Goal: Task Accomplishment & Management: Manage account settings

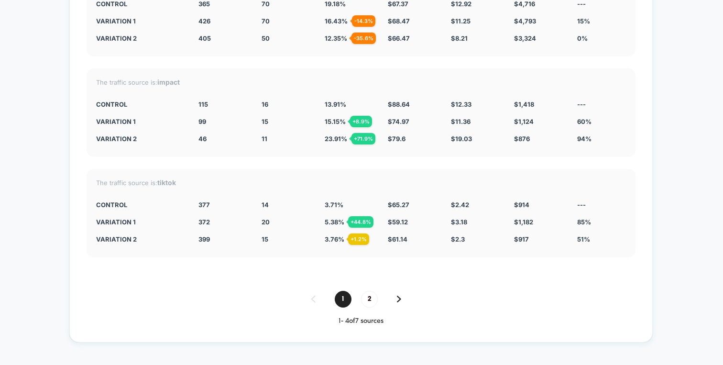
scroll to position [3239, 0]
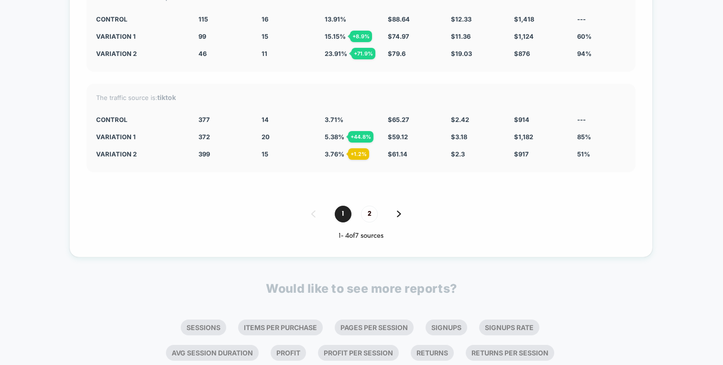
click at [368, 206] on div "1 2 1 - 4 of 7 sources" at bounding box center [361, 223] width 549 height 34
click at [368, 206] on span "2" at bounding box center [369, 214] width 17 height 17
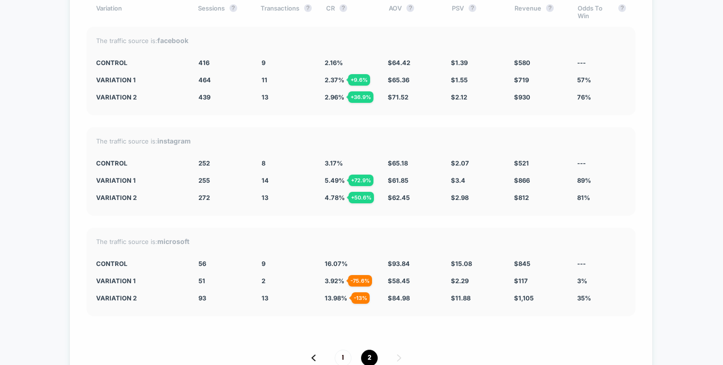
scroll to position [2994, 0]
click at [346, 350] on span "1" at bounding box center [343, 358] width 17 height 17
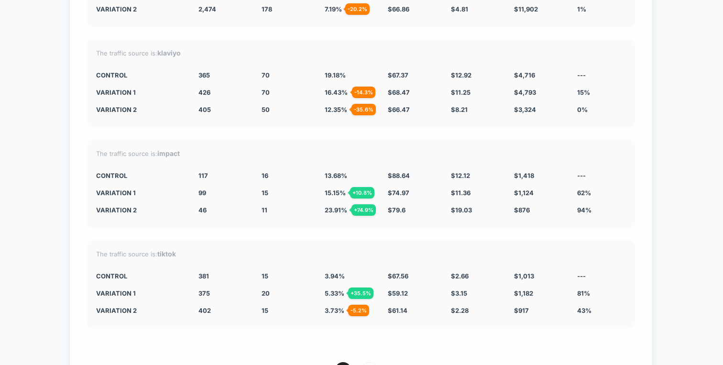
scroll to position [3085, 0]
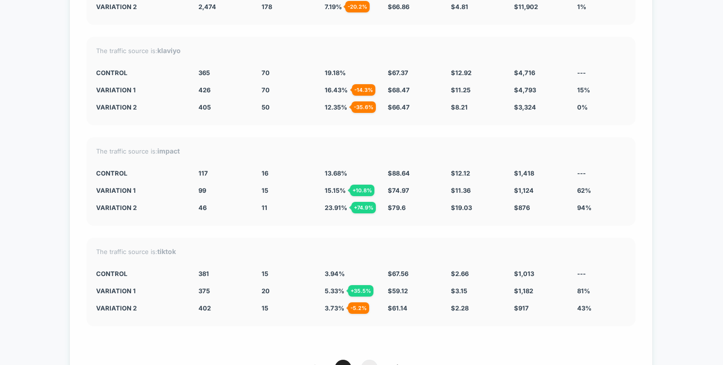
click at [368, 359] on span "2" at bounding box center [369, 367] width 17 height 17
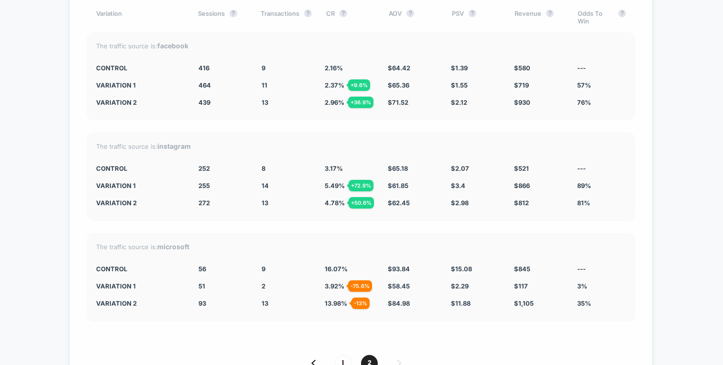
scroll to position [2990, 0]
click at [342, 354] on span "1" at bounding box center [343, 362] width 17 height 17
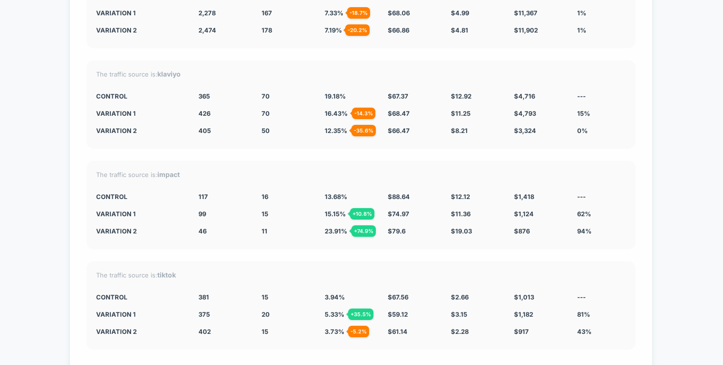
scroll to position [3078, 0]
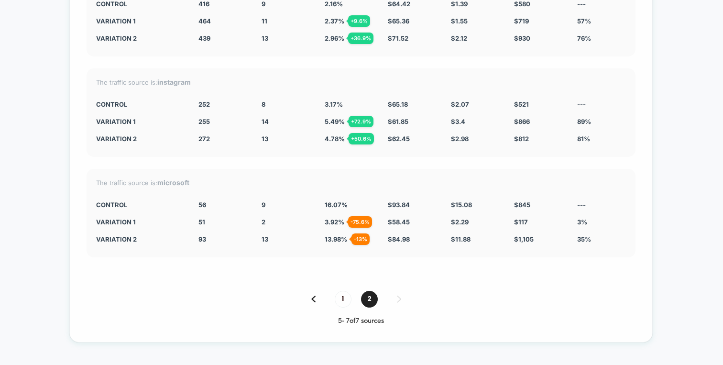
scroll to position [3052, 0]
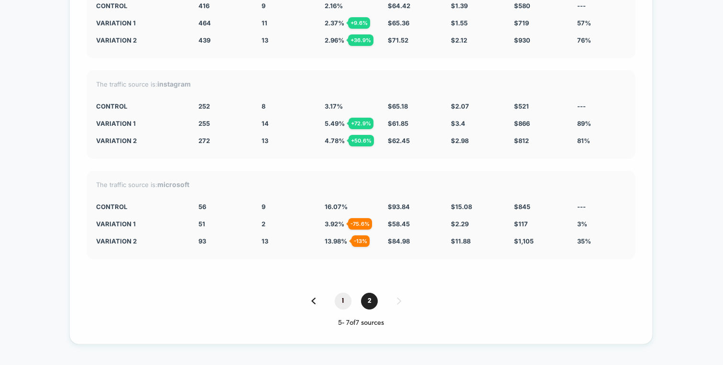
click at [347, 292] on span "1" at bounding box center [343, 300] width 17 height 17
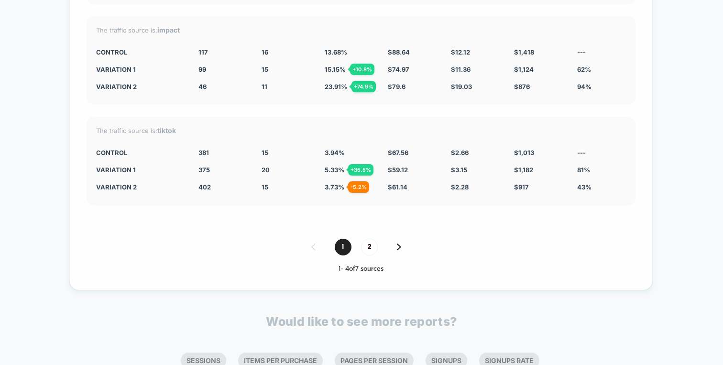
scroll to position [3162, 0]
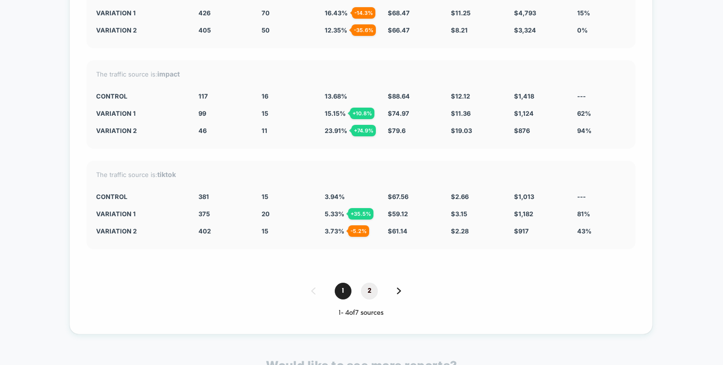
click at [373, 282] on span "2" at bounding box center [369, 290] width 17 height 17
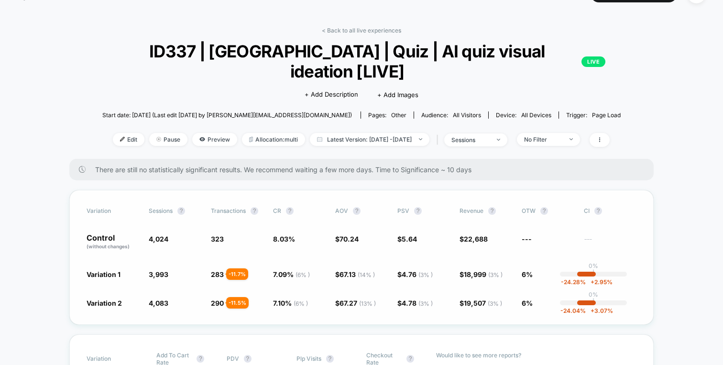
scroll to position [0, 0]
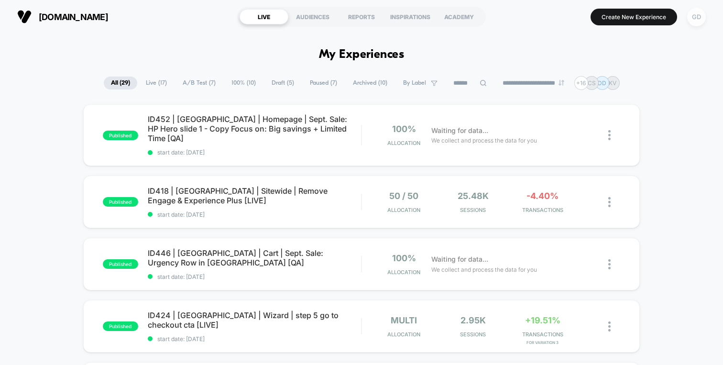
click at [698, 13] on div "GD" at bounding box center [696, 17] width 19 height 19
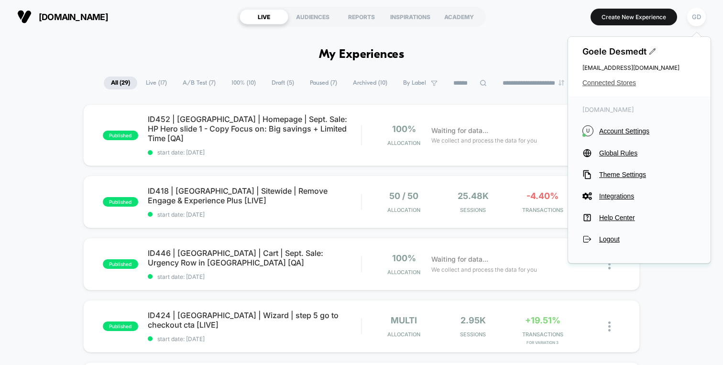
click at [624, 81] on span "Connected Stores" at bounding box center [639, 83] width 114 height 8
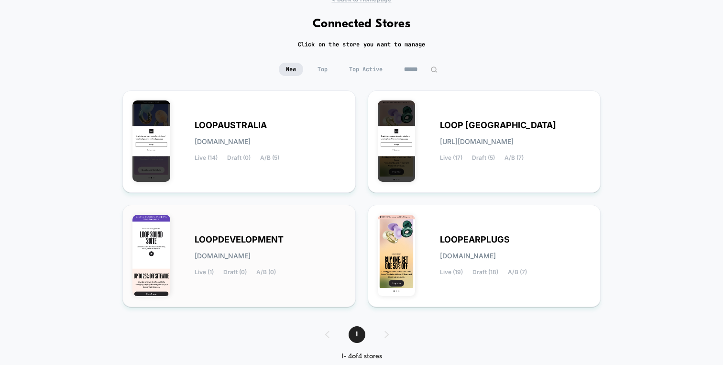
scroll to position [57, 0]
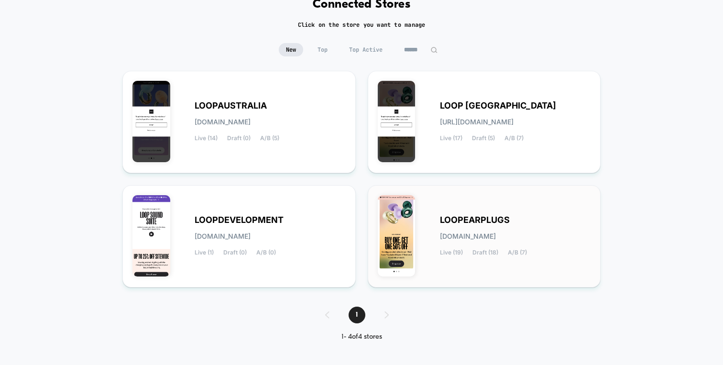
click at [427, 216] on div "LOOPEARPLUGS loopearplugs.myshopify.com Live (19) Draft (18) A/B (7)" at bounding box center [484, 236] width 213 height 82
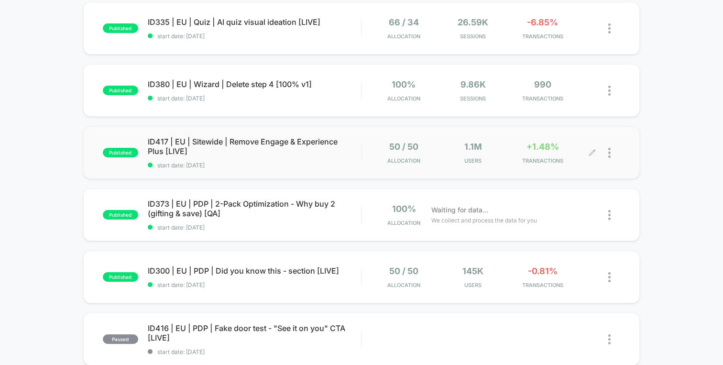
scroll to position [348, 0]
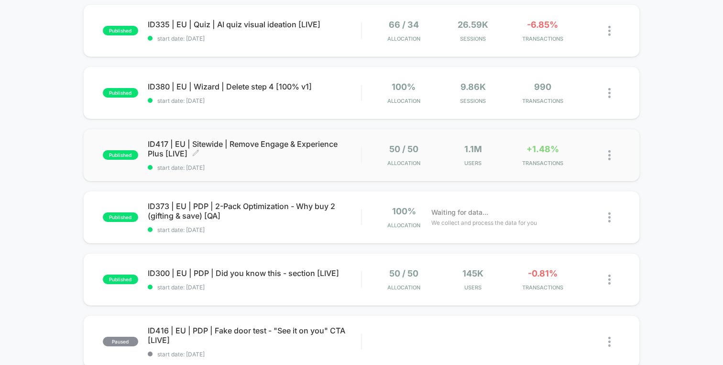
click at [351, 159] on div "ID417 | EU | Sitewide | Remove Engage & Experience Plus [LIVE] Click to edit ex…" at bounding box center [254, 155] width 213 height 32
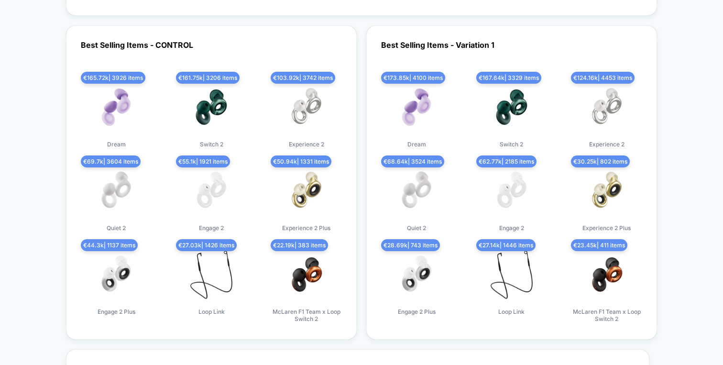
scroll to position [3251, 0]
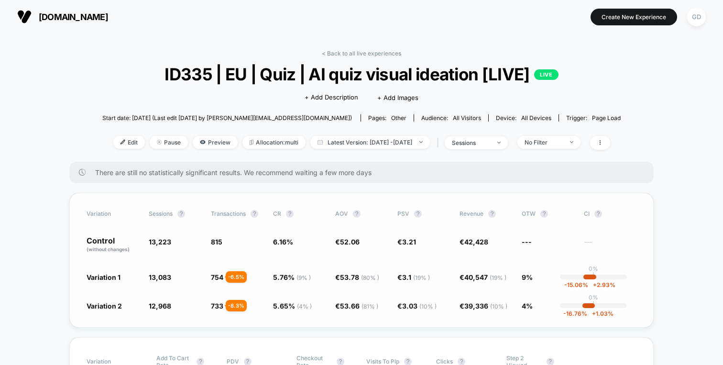
scroll to position [4, 0]
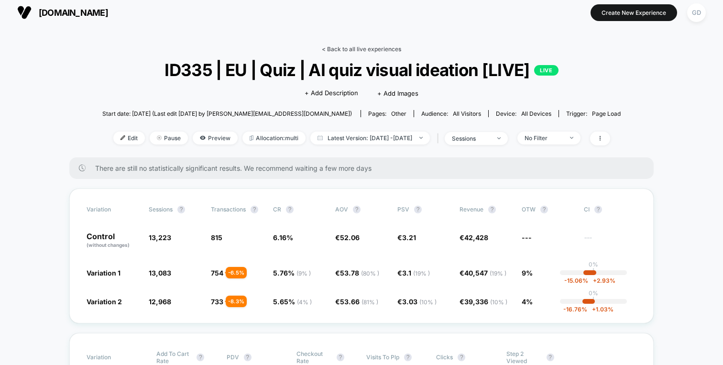
click at [371, 46] on link "< Back to all live experiences" at bounding box center [361, 48] width 79 height 7
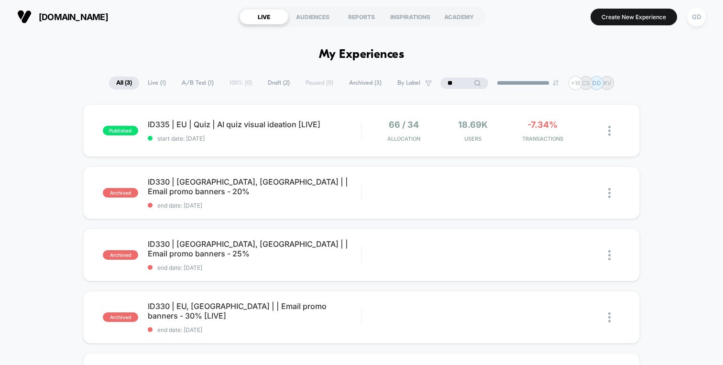
click at [458, 87] on input "**" at bounding box center [464, 82] width 48 height 11
type input "*"
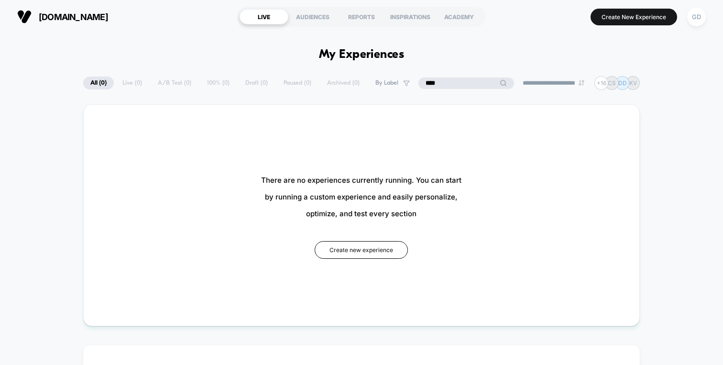
type input "****"
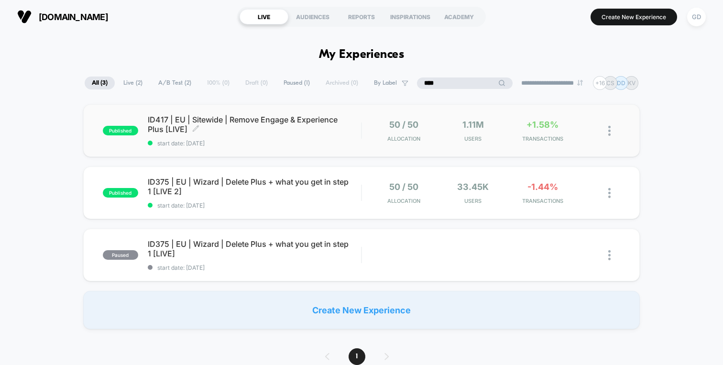
click at [271, 135] on div "ID417 | EU | Sitewide | Remove Engage & Experience Plus [LIVE] Click to edit ex…" at bounding box center [254, 131] width 213 height 32
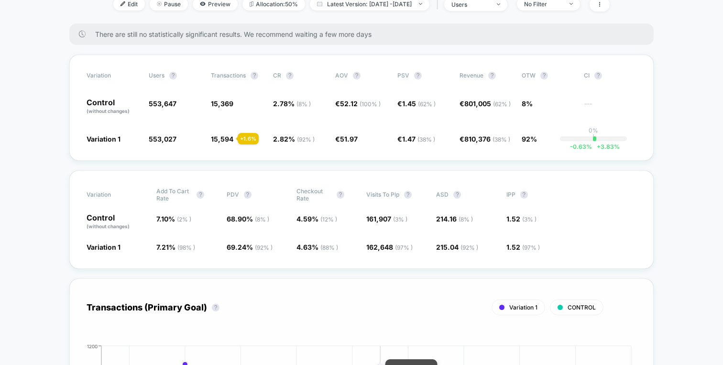
scroll to position [33, 0]
